Goal: Information Seeking & Learning: Learn about a topic

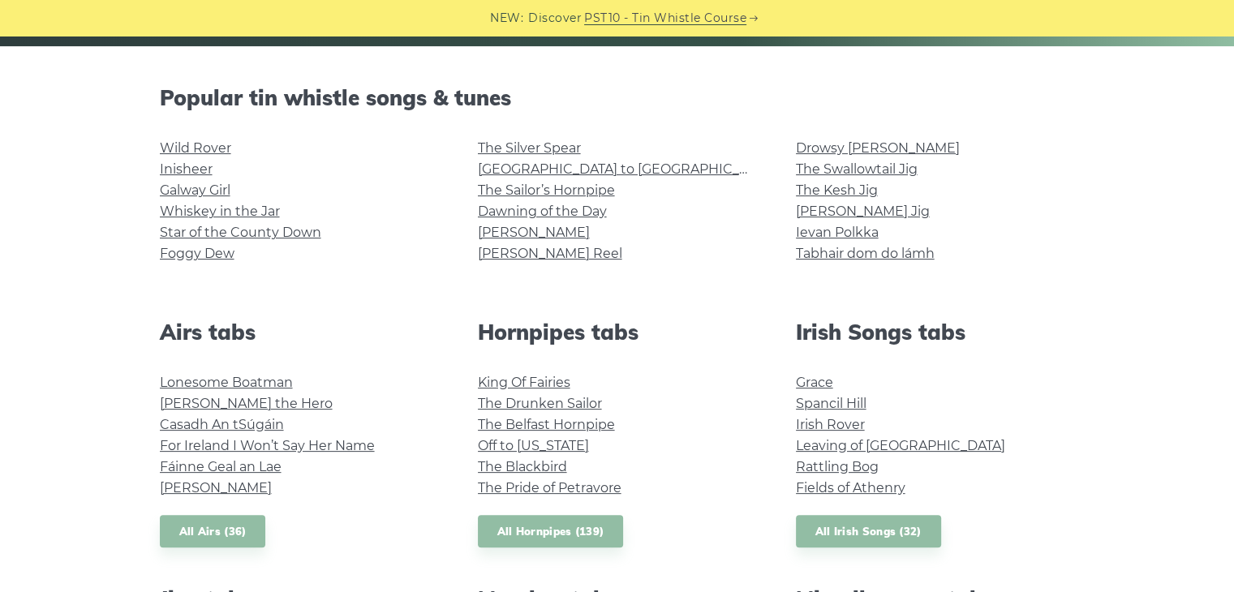
scroll to position [379, 0]
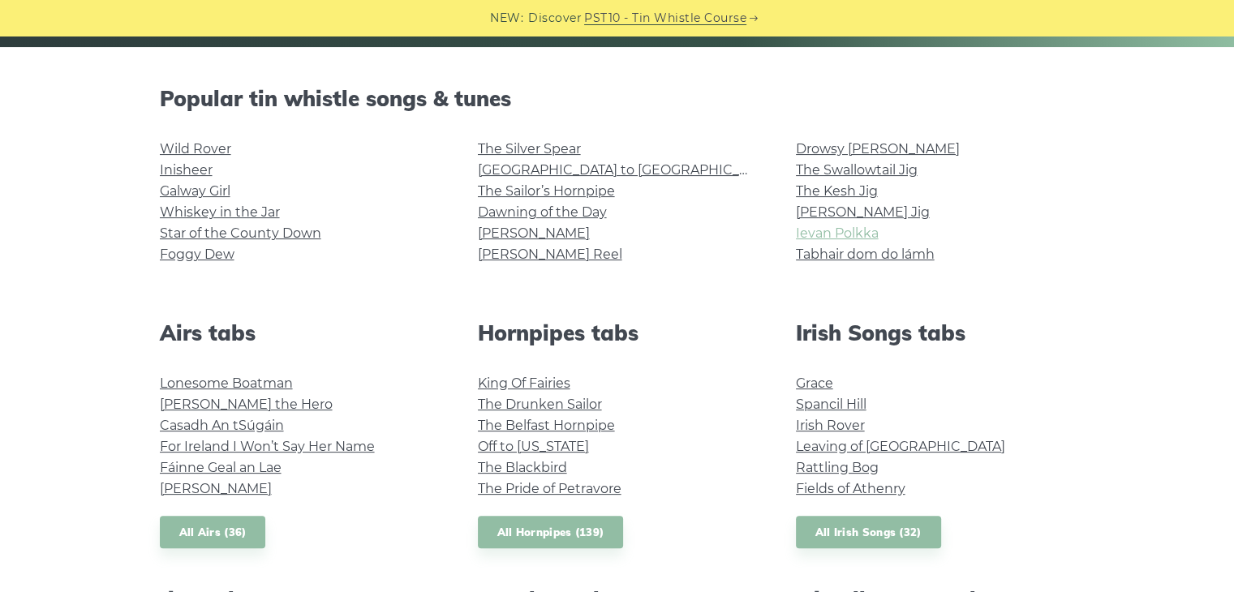
click at [861, 234] on link "Ievan Polkka" at bounding box center [837, 232] width 83 height 15
click at [517, 385] on link "King Of Fairies" at bounding box center [524, 383] width 92 height 15
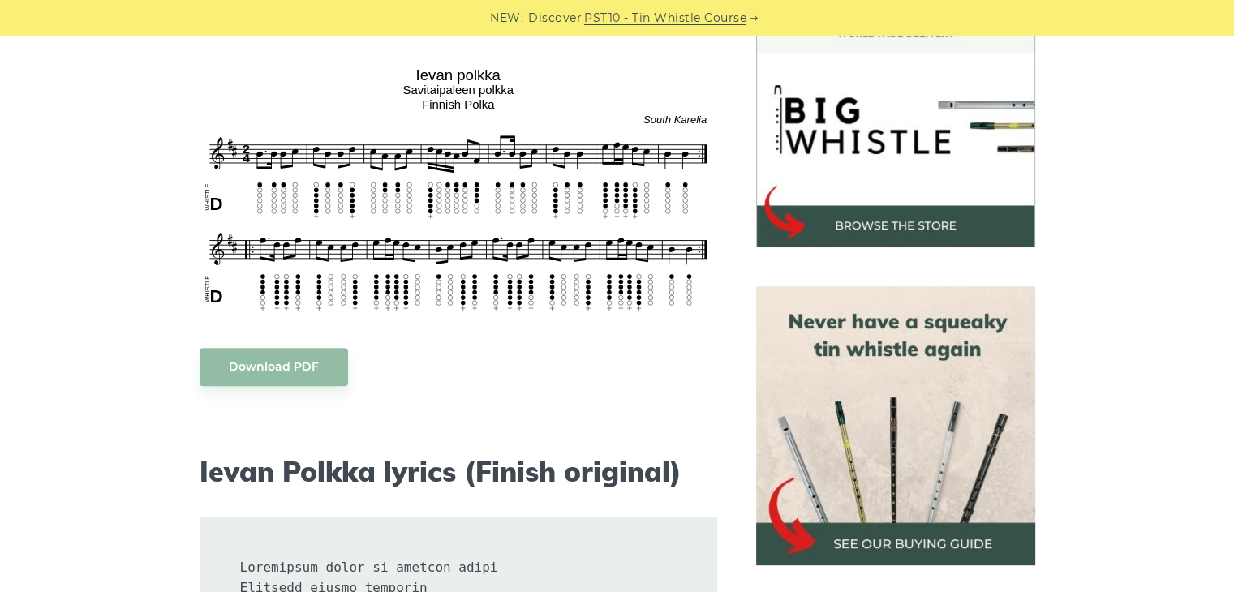
scroll to position [496, 0]
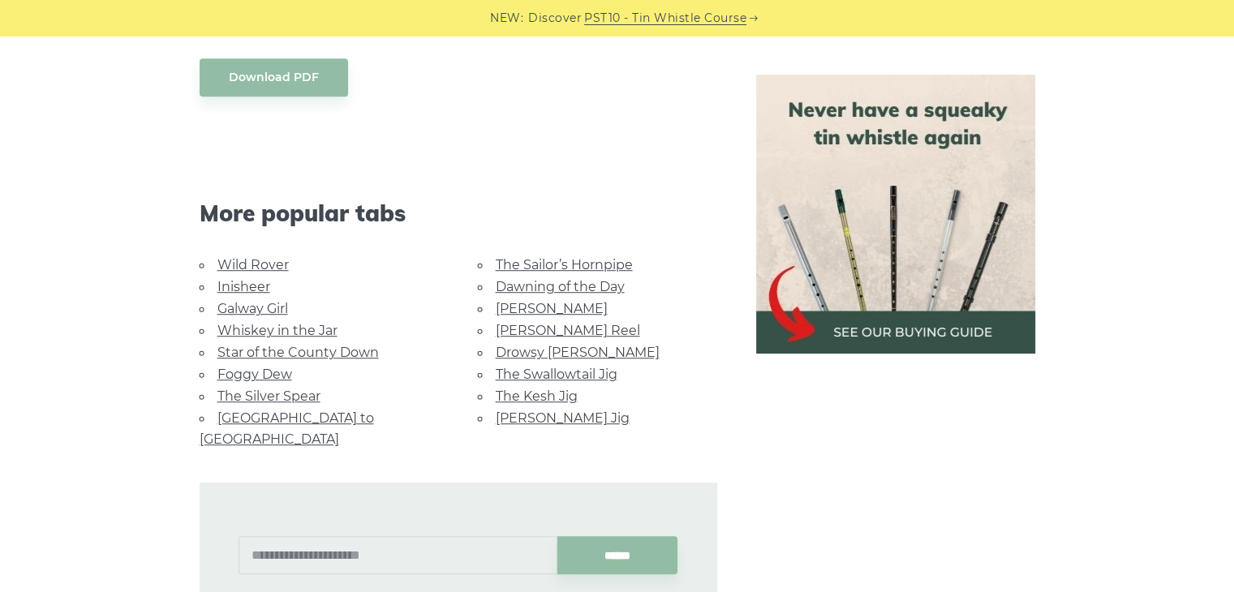
scroll to position [1103, 0]
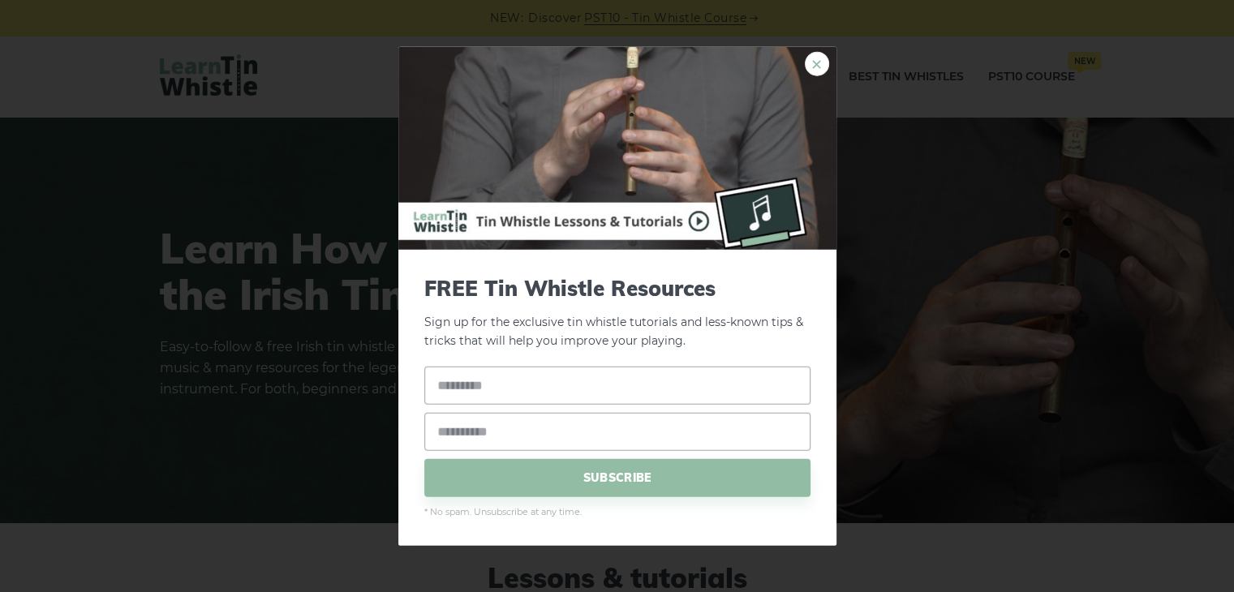
click at [822, 68] on link "×" at bounding box center [817, 64] width 24 height 24
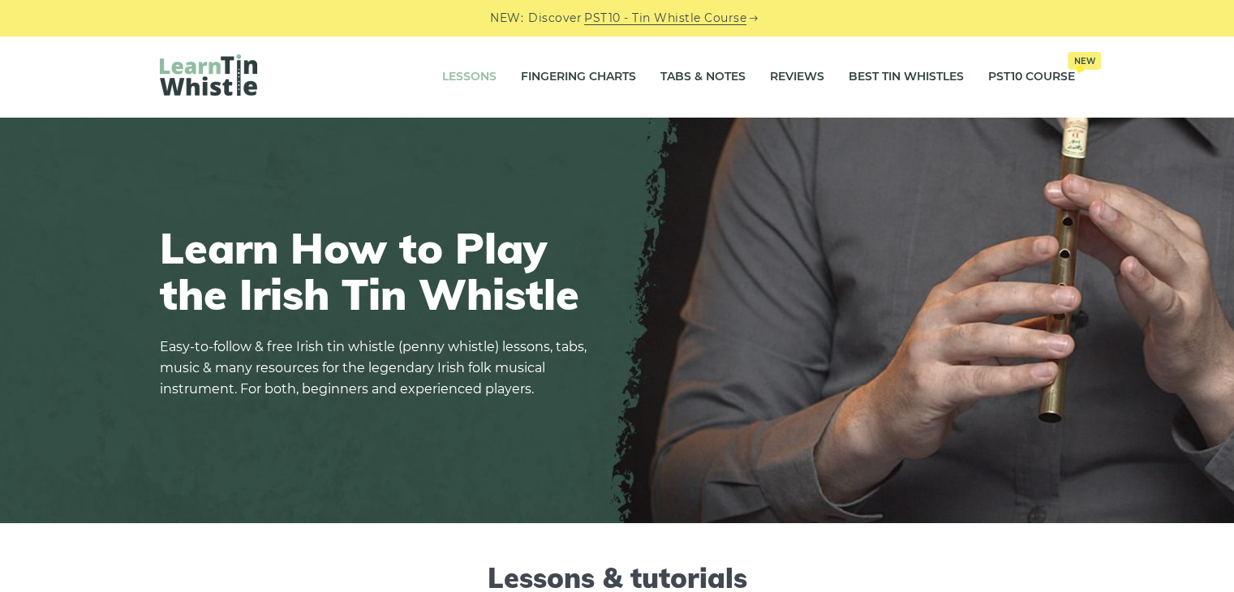
click at [450, 75] on link "Lessons" at bounding box center [469, 77] width 54 height 41
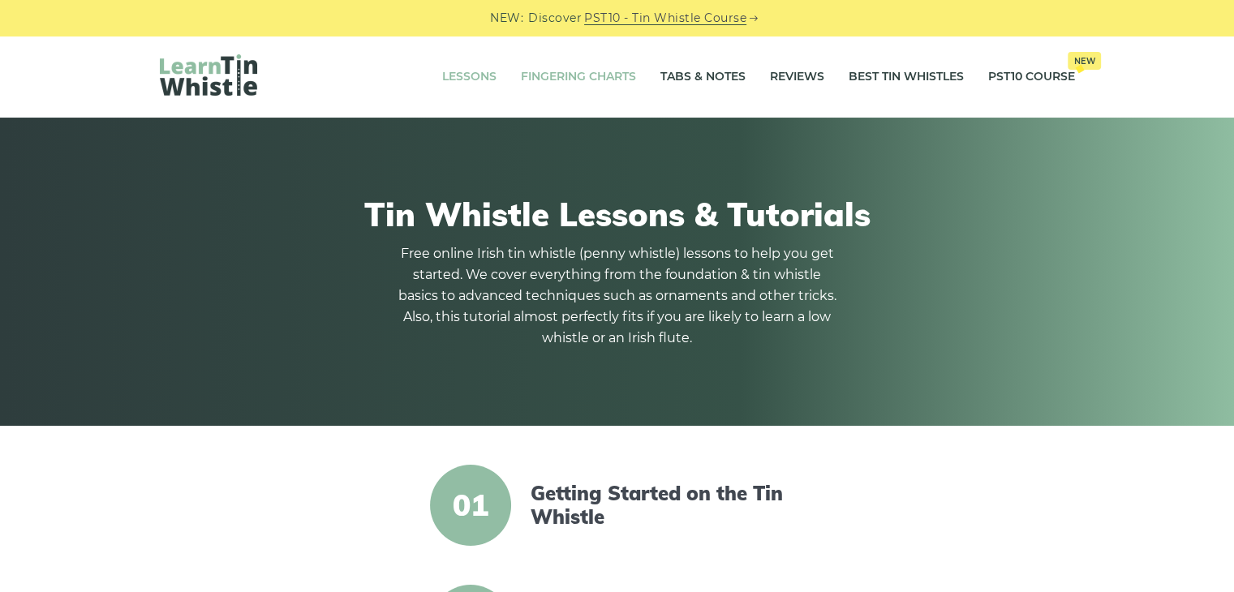
click at [592, 73] on link "Fingering Charts" at bounding box center [578, 77] width 115 height 41
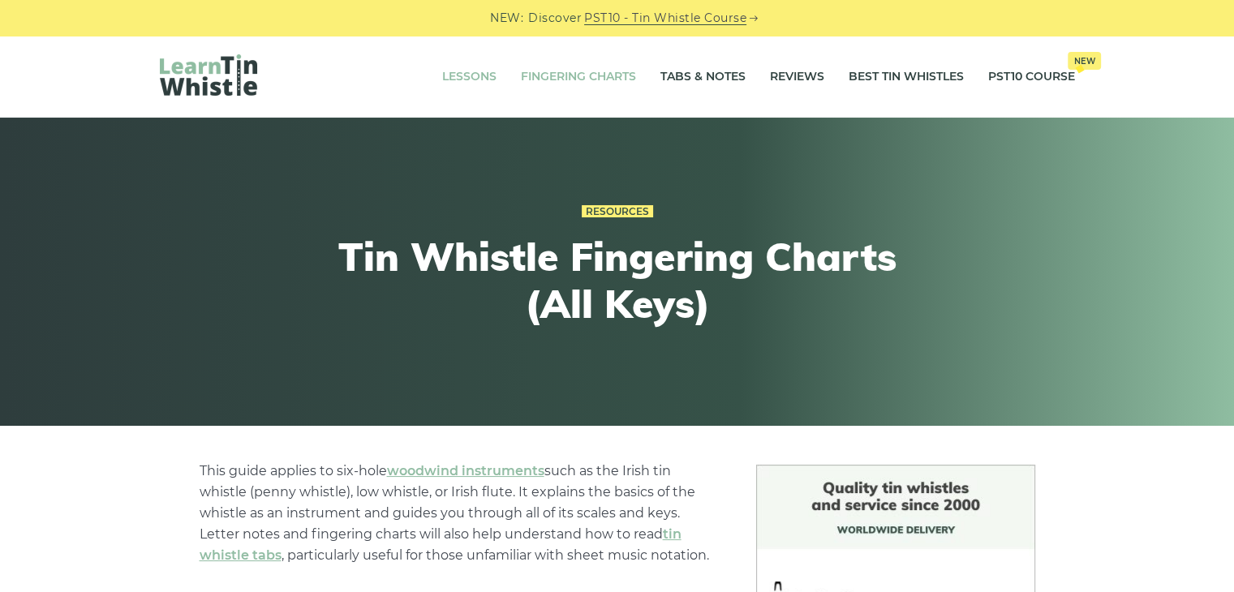
click at [474, 70] on link "Lessons" at bounding box center [469, 77] width 54 height 41
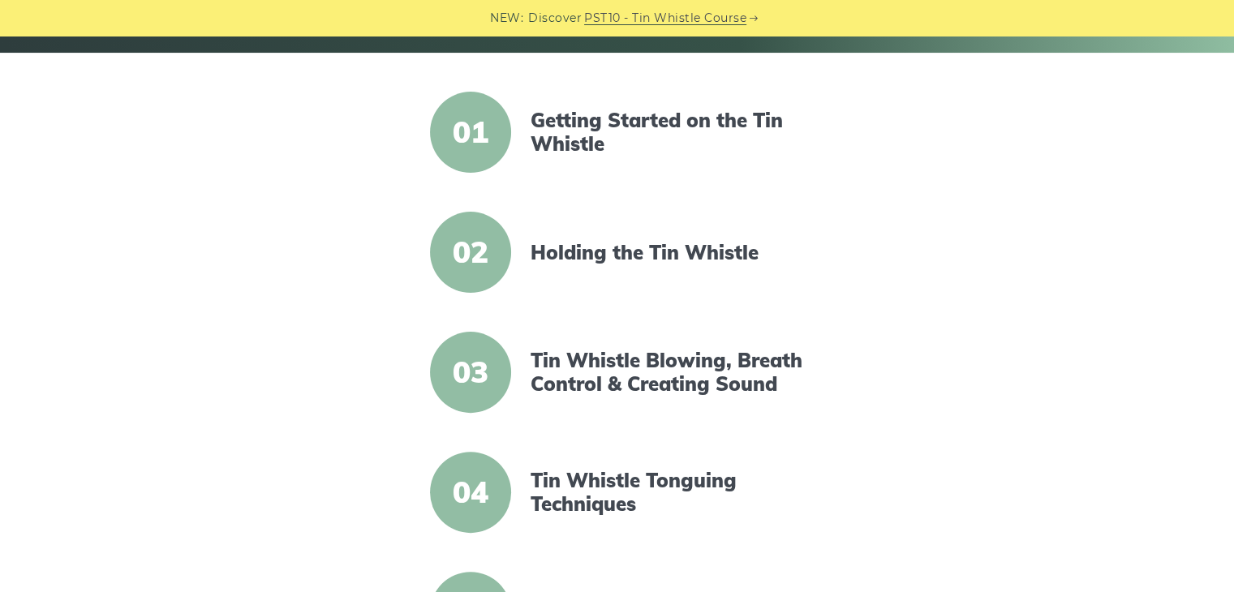
scroll to position [373, 0]
click at [580, 120] on link "Getting Started on the Tin Whistle" at bounding box center [669, 132] width 279 height 47
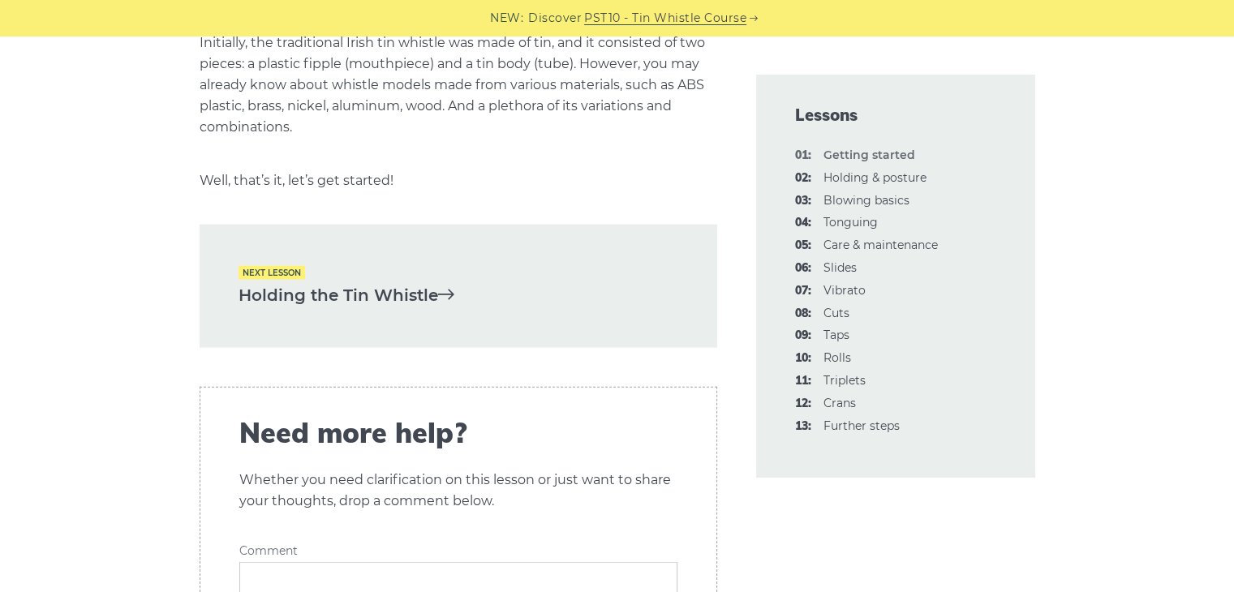
scroll to position [3485, 0]
click at [839, 292] on link "07: Vibrato" at bounding box center [844, 290] width 42 height 15
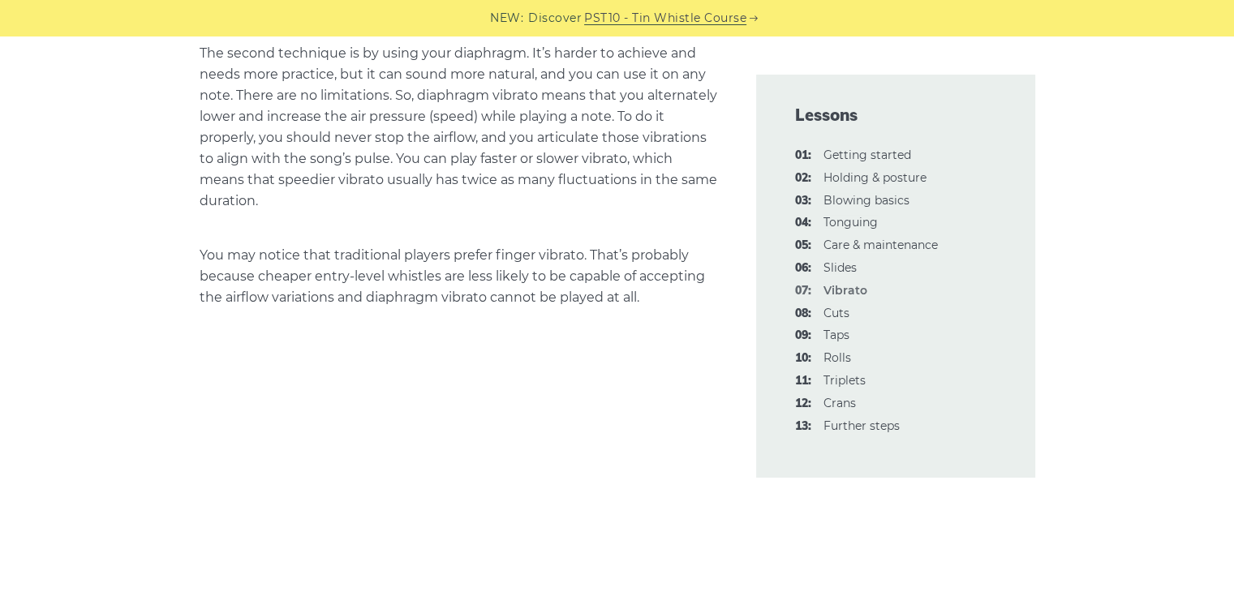
scroll to position [1455, 0]
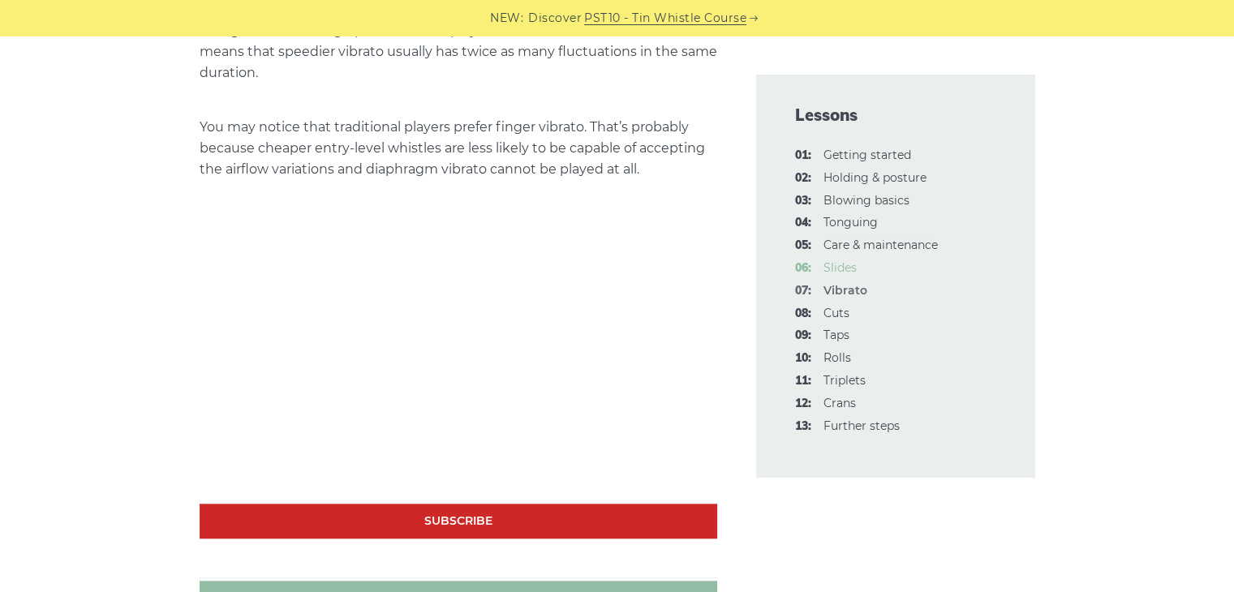
click at [845, 268] on link "06: Slides" at bounding box center [839, 267] width 33 height 15
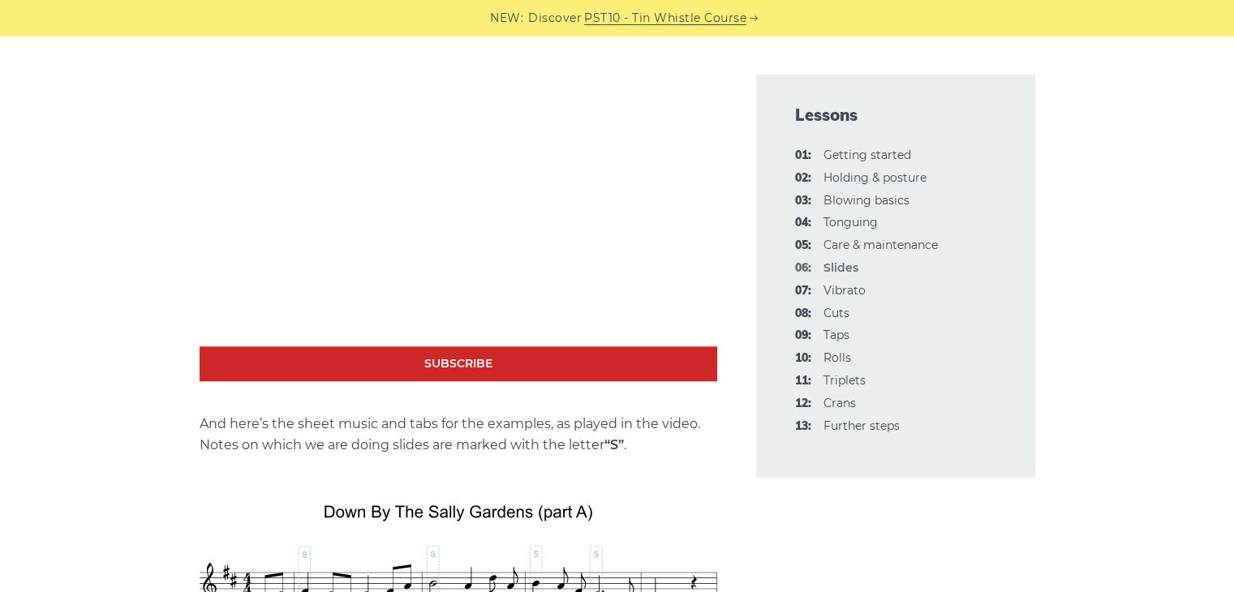
scroll to position [1499, 0]
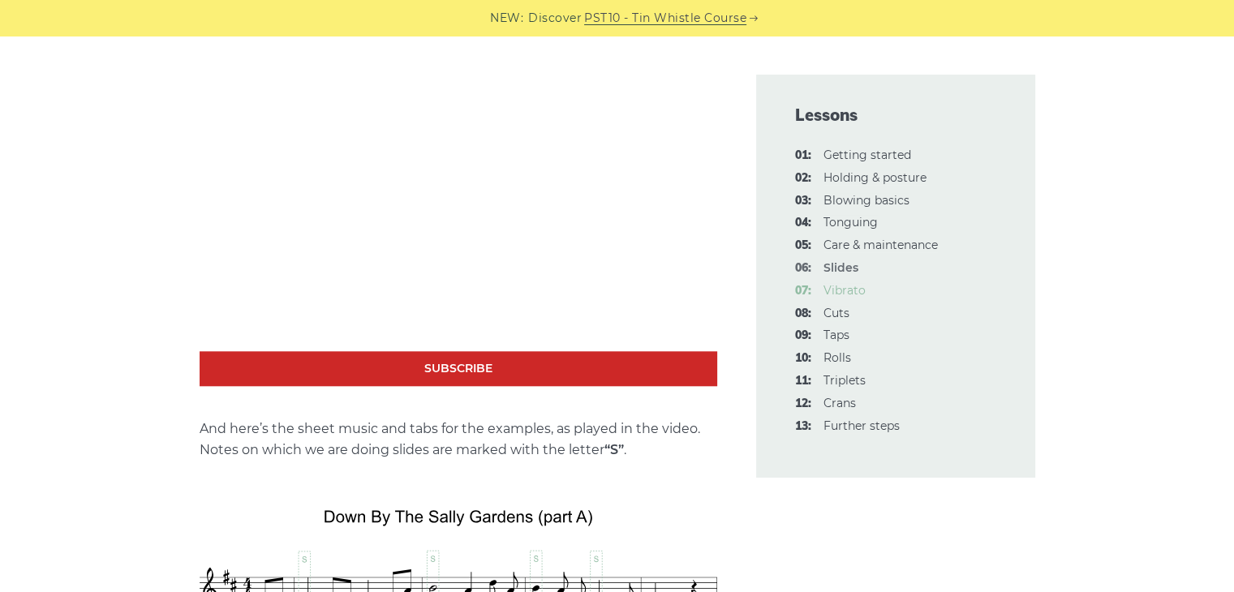
click at [854, 290] on link "07: Vibrato" at bounding box center [844, 290] width 42 height 15
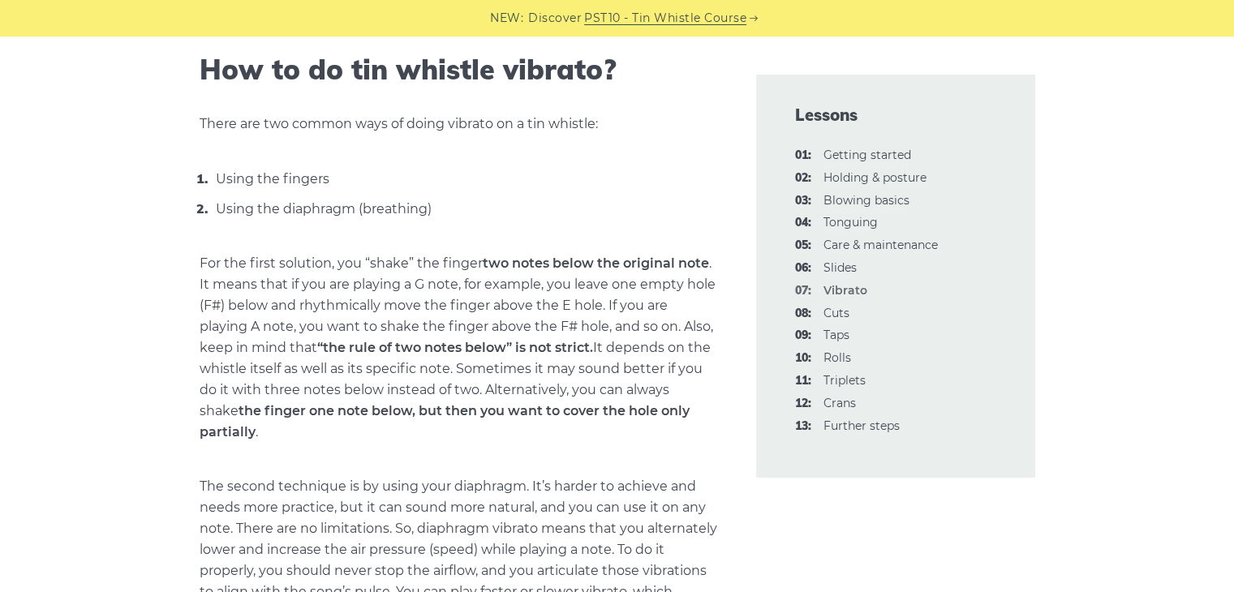
scroll to position [830, 0]
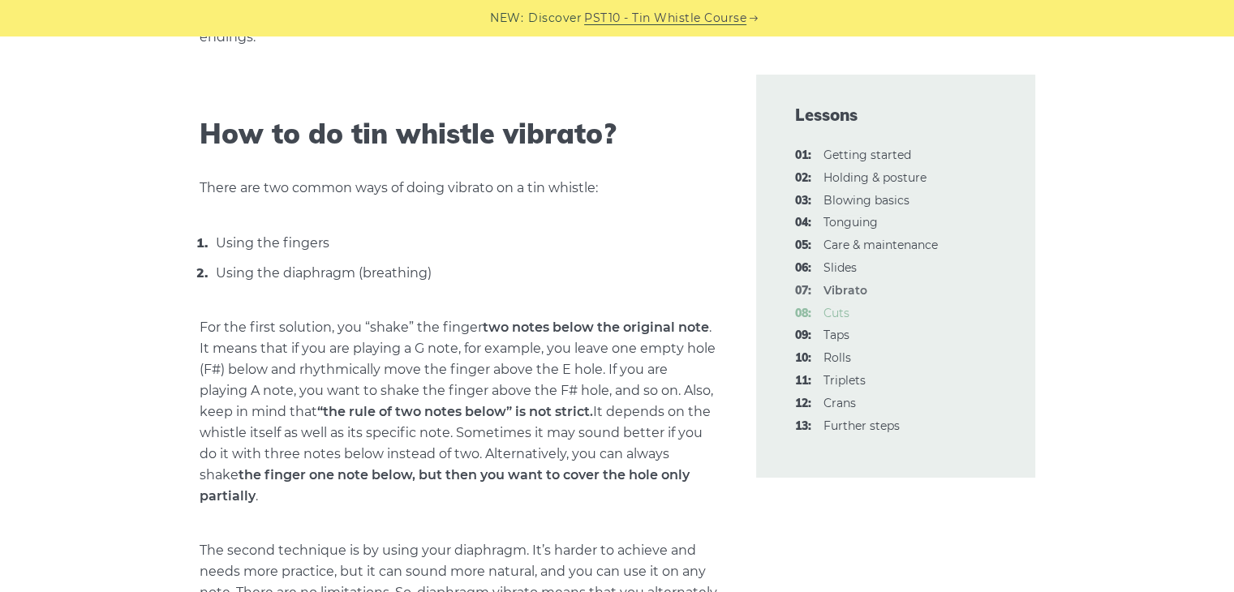
click at [838, 315] on link "08: Cuts" at bounding box center [836, 313] width 26 height 15
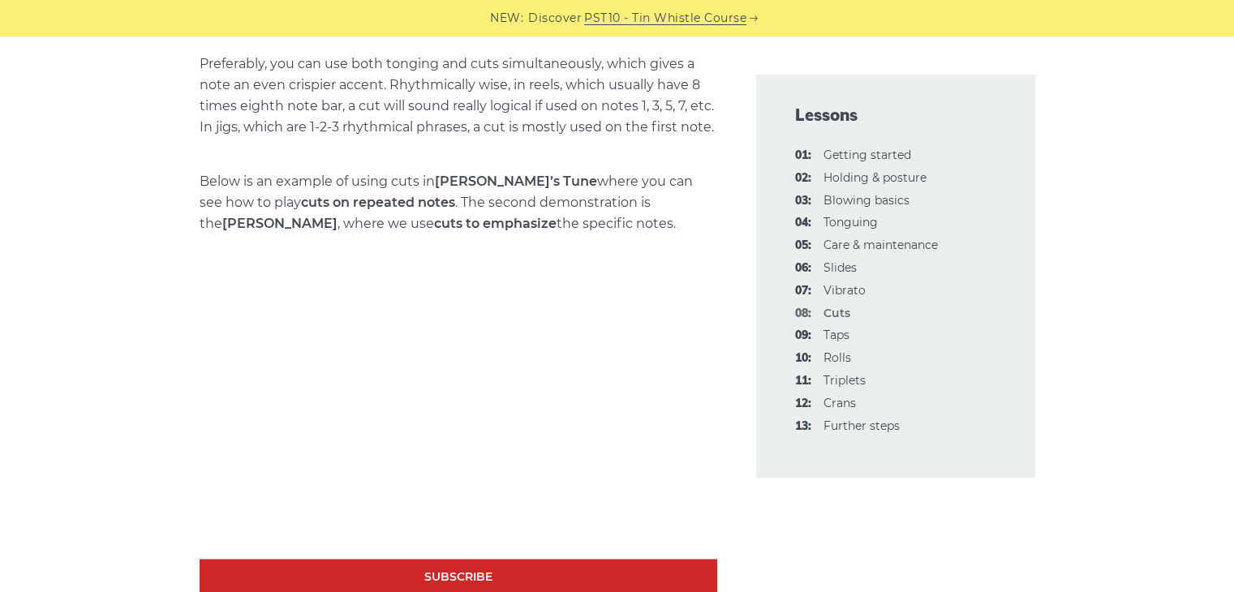
scroll to position [2524, 0]
click at [838, 336] on link "09: Taps" at bounding box center [836, 335] width 26 height 15
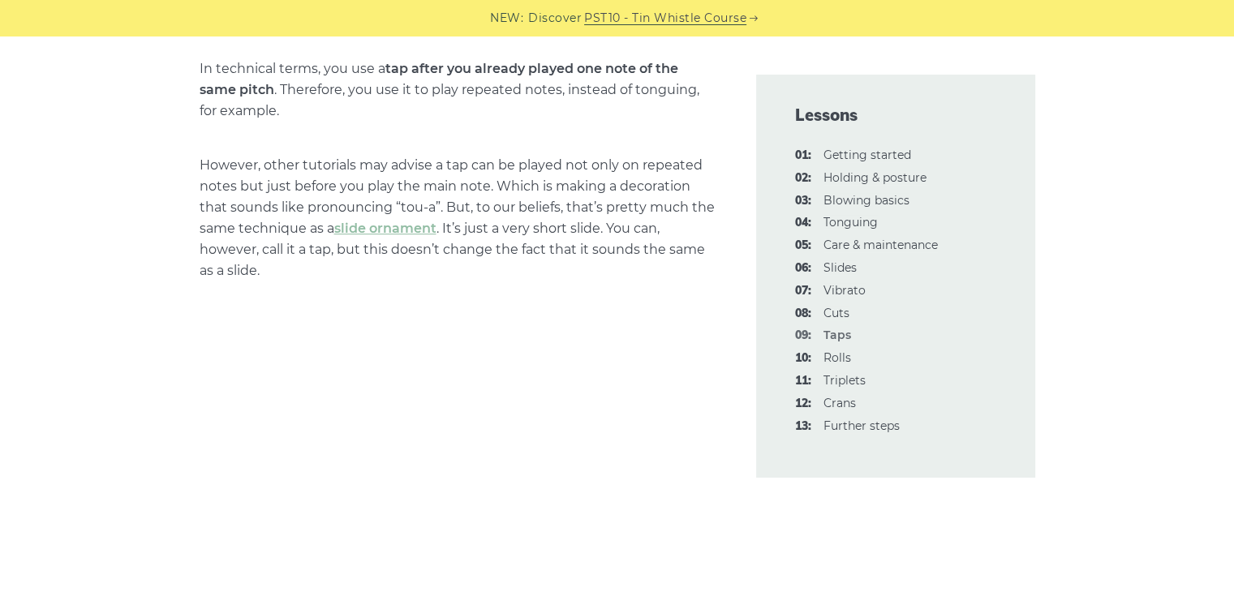
scroll to position [970, 0]
click at [840, 356] on link "10: Rolls" at bounding box center [837, 357] width 28 height 15
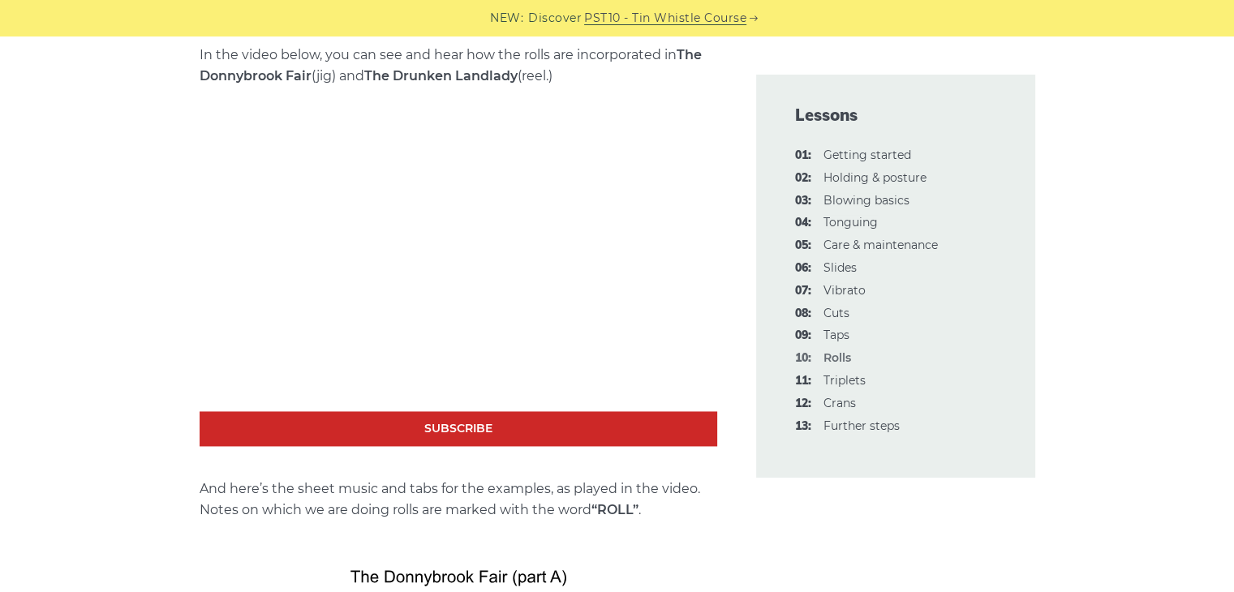
scroll to position [2280, 0]
click at [845, 381] on link "11: Triplets" at bounding box center [844, 380] width 42 height 15
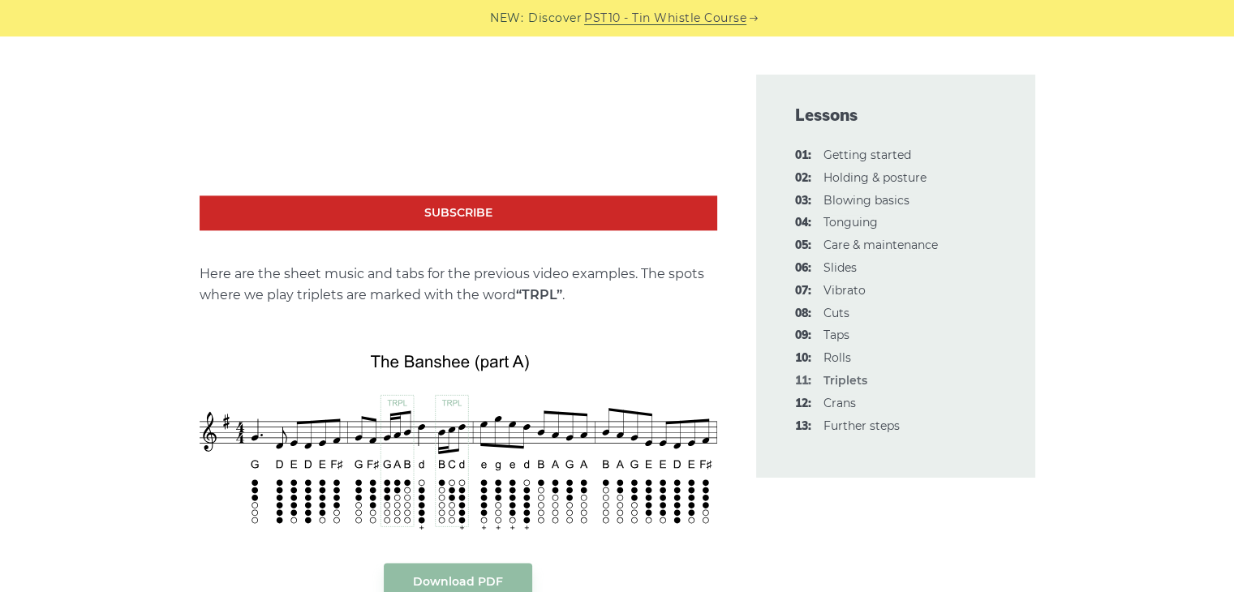
scroll to position [1729, 0]
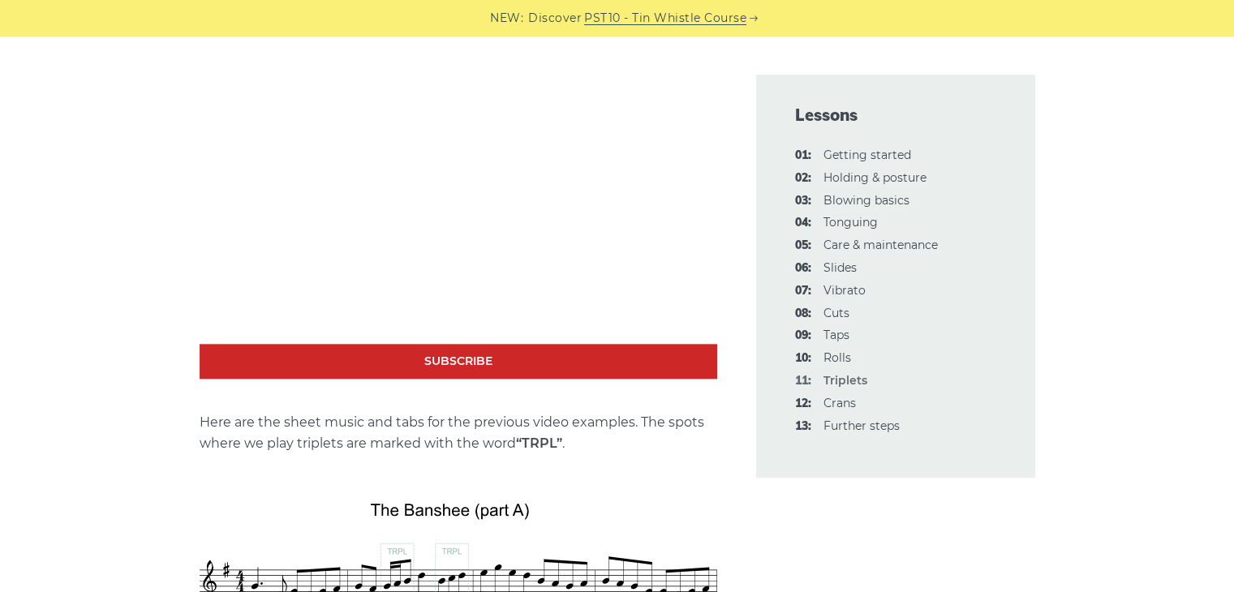
click at [834, 411] on li "12: Crans" at bounding box center [895, 403] width 201 height 19
click at [835, 400] on link "12: Crans" at bounding box center [839, 403] width 32 height 15
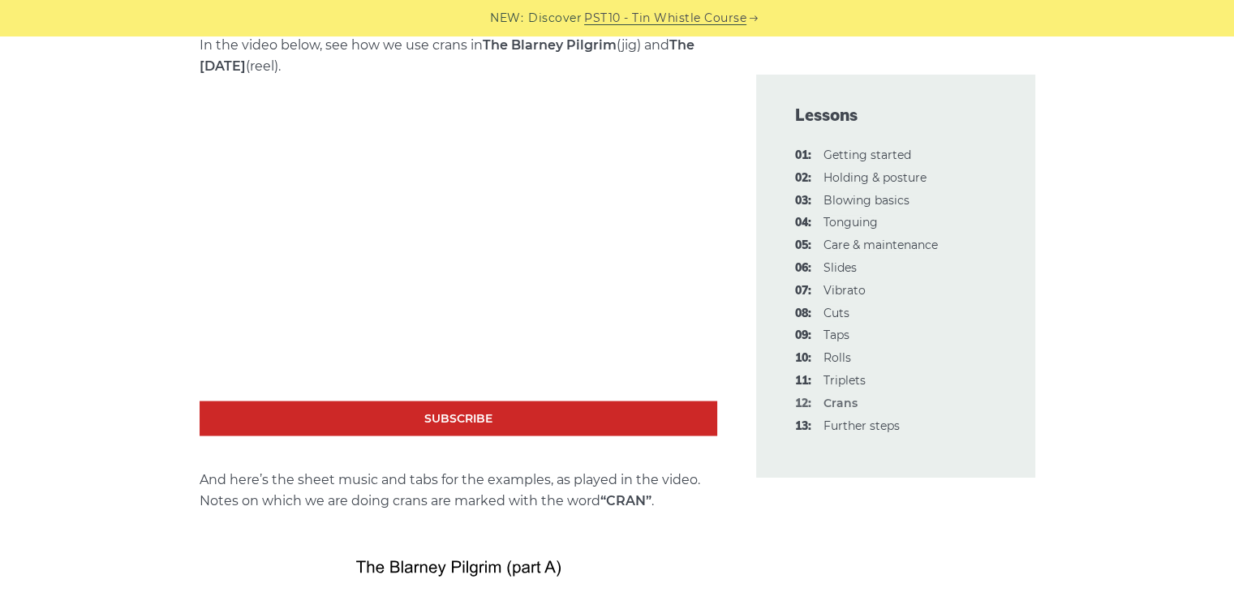
scroll to position [2888, 0]
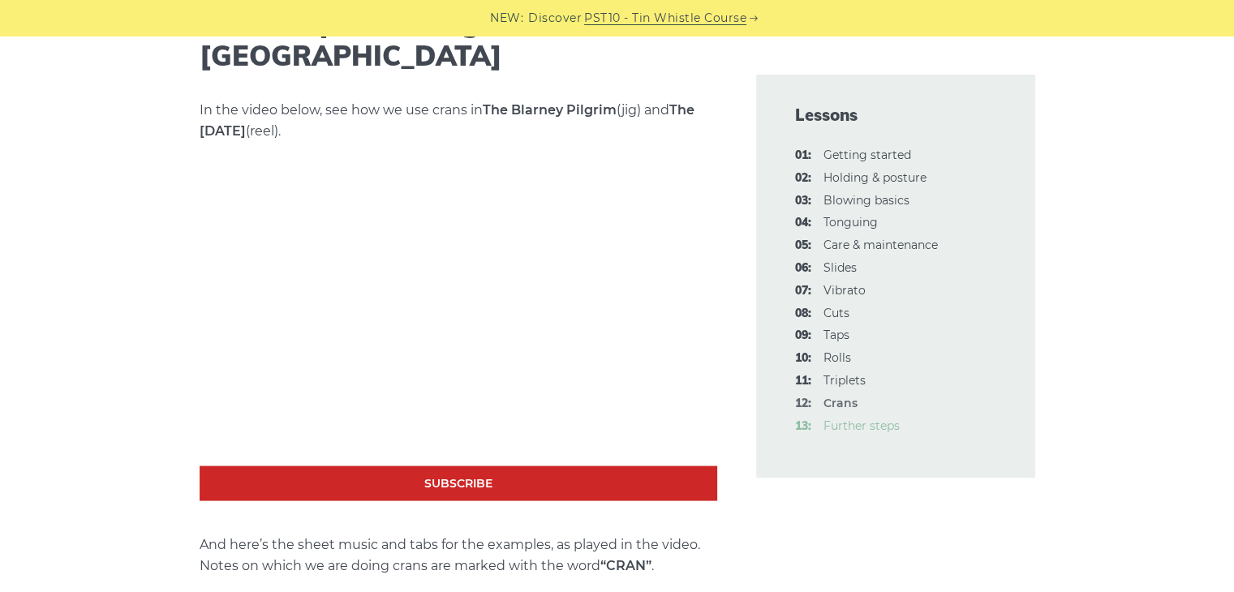
click at [873, 429] on link "13: Further steps" at bounding box center [861, 426] width 76 height 15
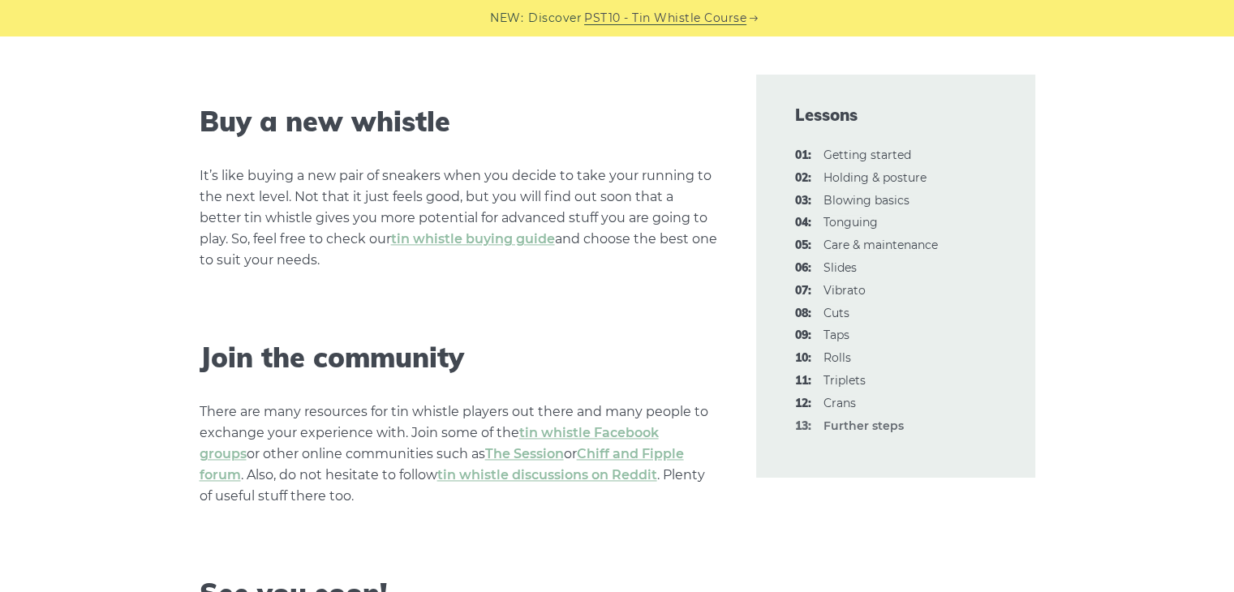
scroll to position [2274, 0]
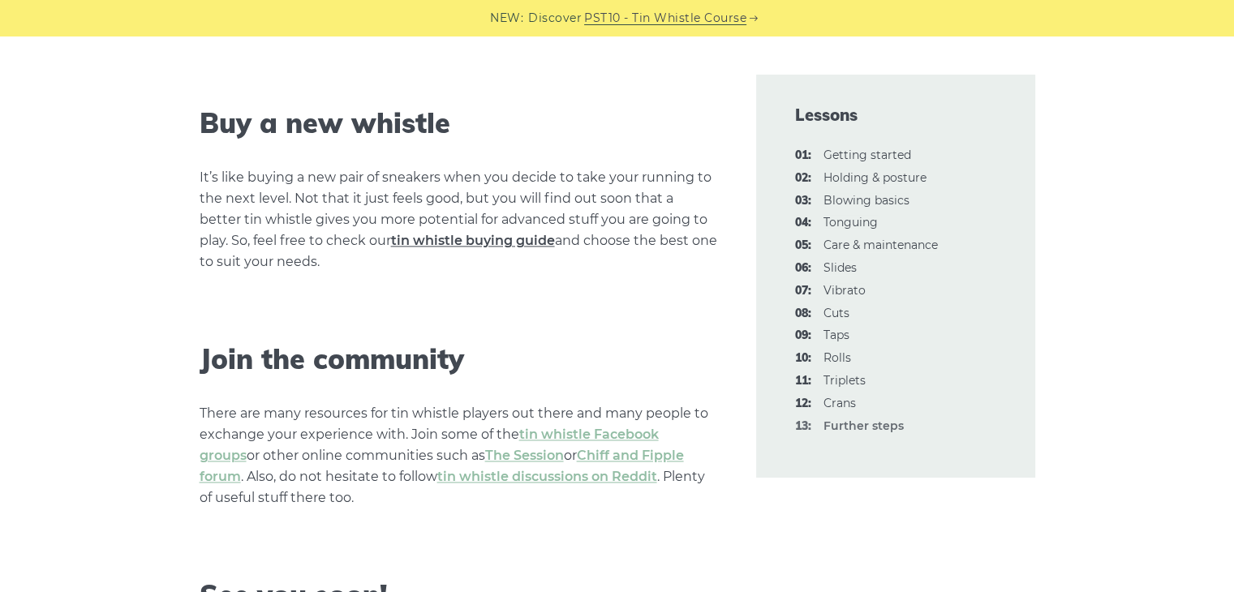
click at [453, 236] on link "tin whistle buying guide" at bounding box center [473, 240] width 164 height 15
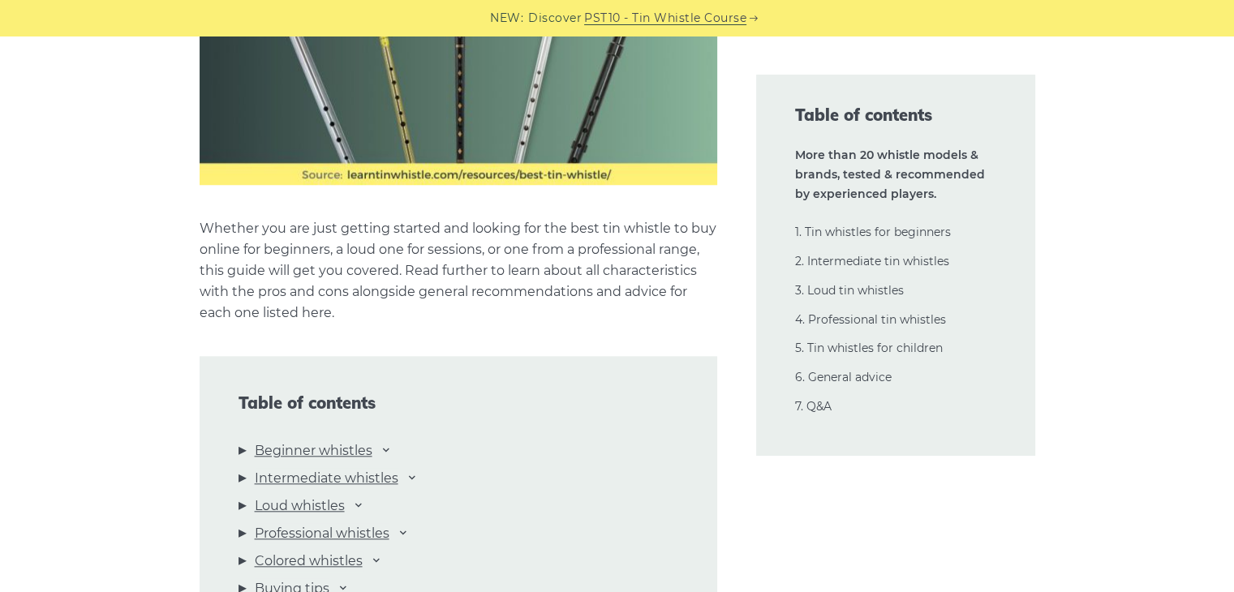
scroll to position [1700, 0]
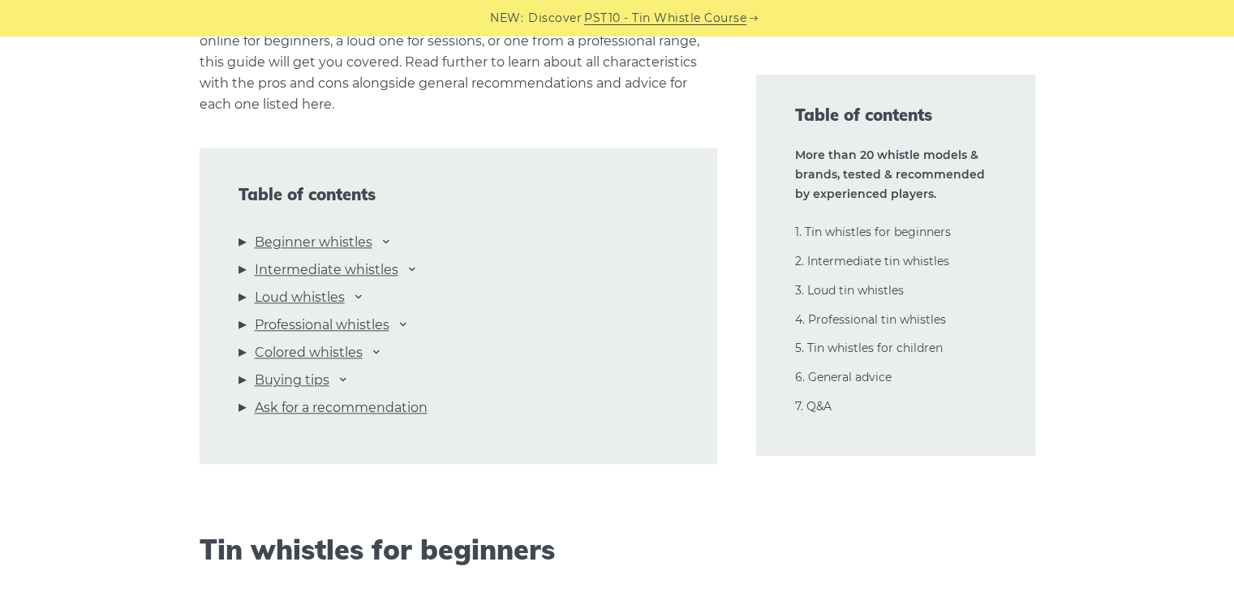
click at [383, 247] on li "Beginner whistles Waltons Mellow D Feadog Brass Feadog Pro Clarke Original Gene…" at bounding box center [458, 246] width 440 height 28
click at [393, 241] on icon at bounding box center [386, 240] width 13 height 13
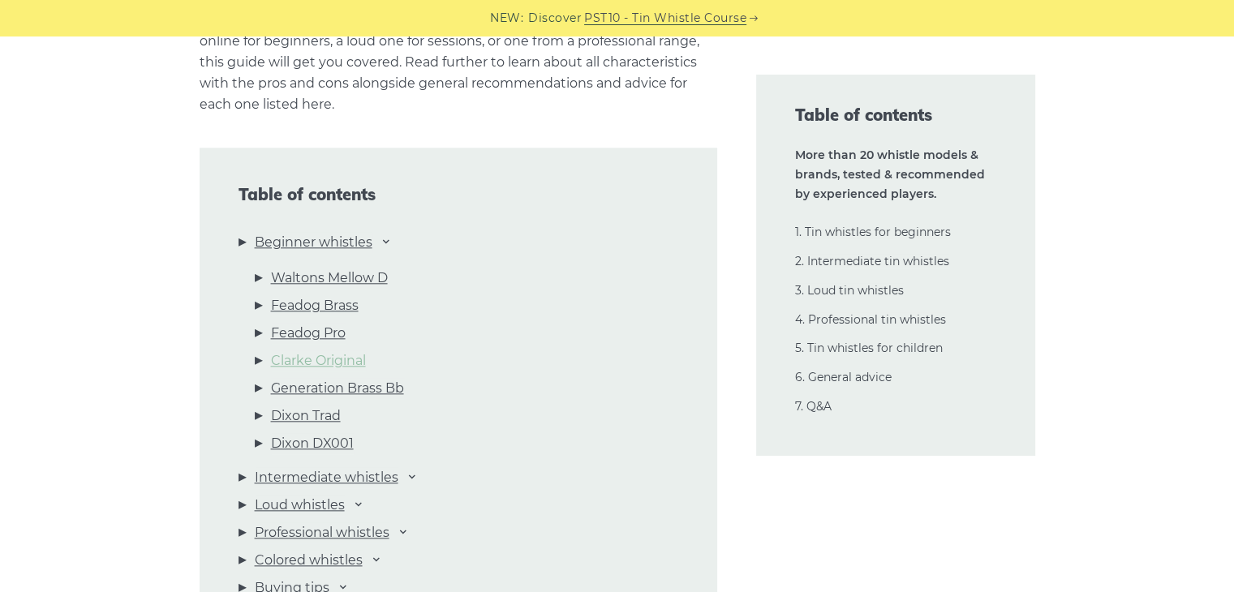
click at [342, 362] on link "Clarke Original" at bounding box center [318, 360] width 95 height 21
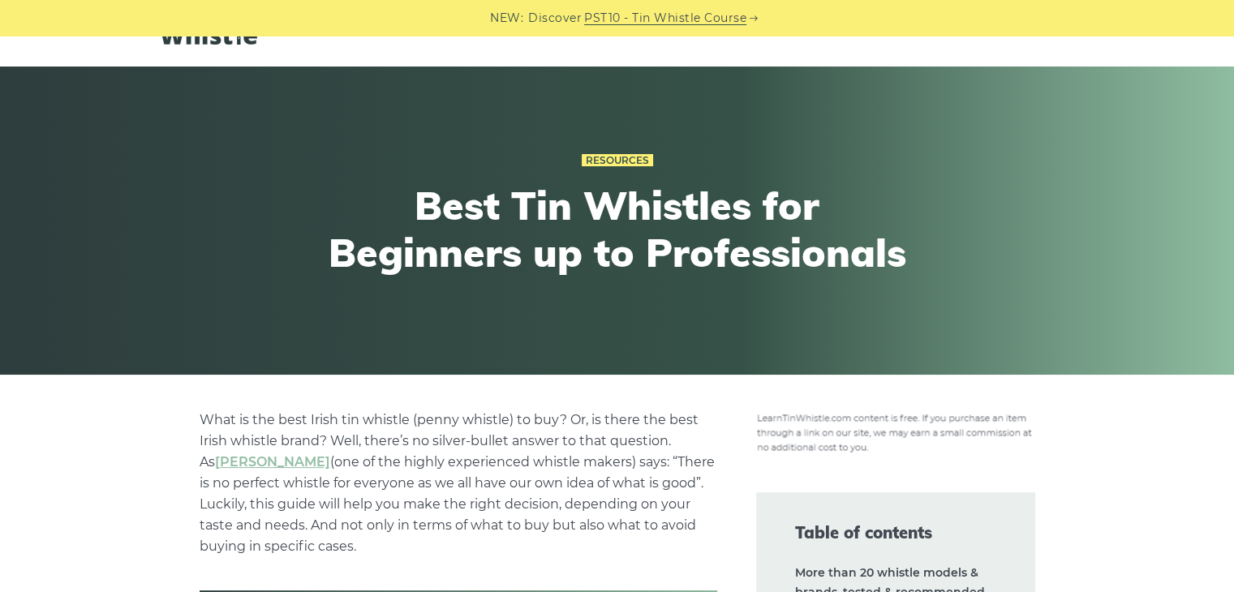
scroll to position [0, 0]
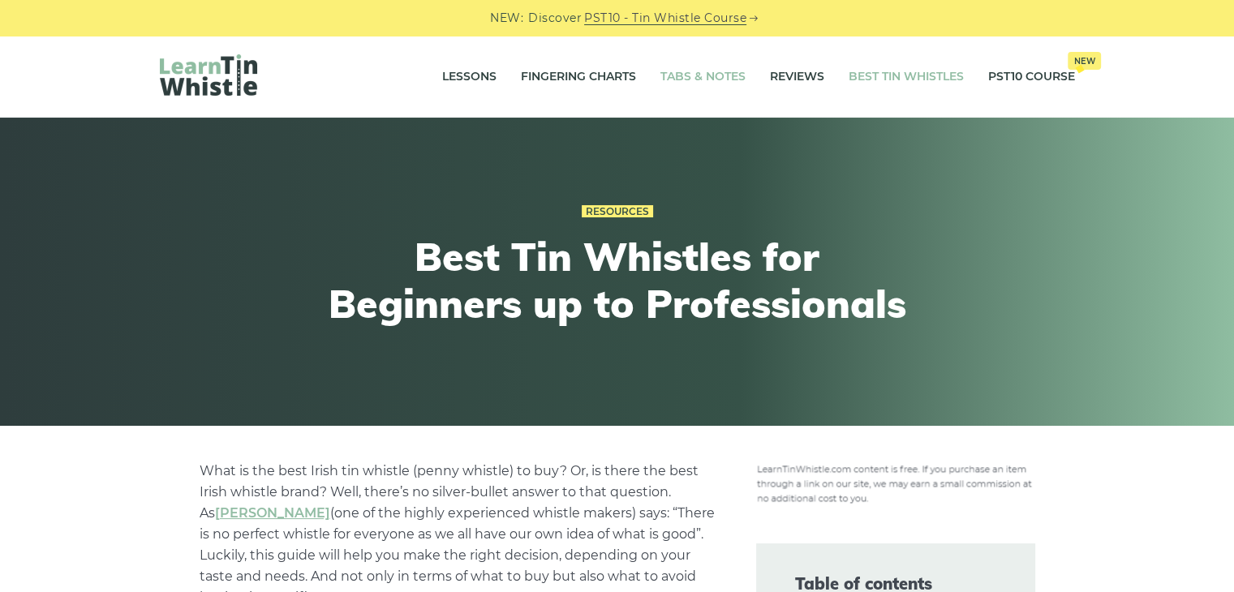
click at [693, 78] on link "Tabs & Notes" at bounding box center [702, 77] width 85 height 41
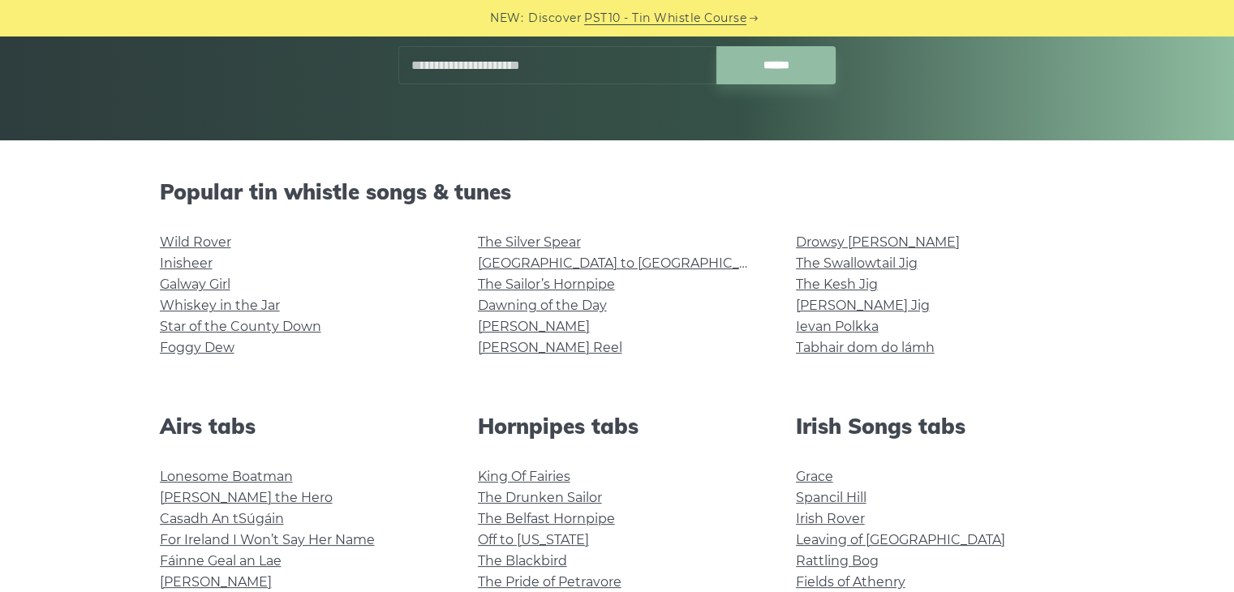
scroll to position [341, 0]
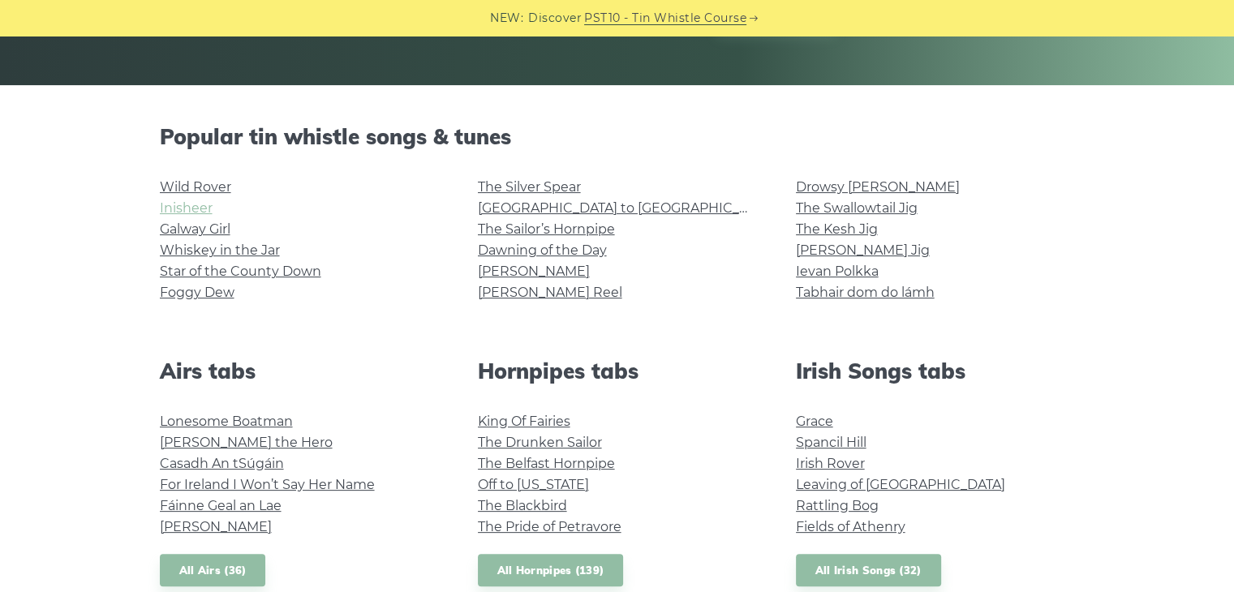
click at [187, 201] on link "Inisheer" at bounding box center [186, 207] width 53 height 15
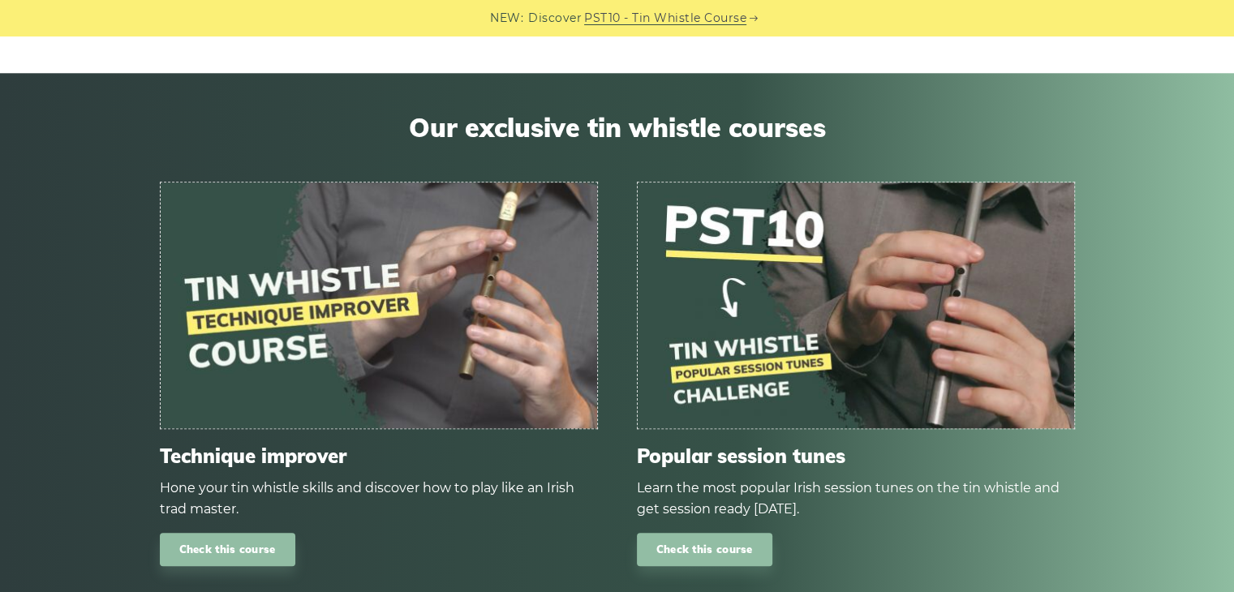
scroll to position [1729, 0]
